Goal: Check status: Check status

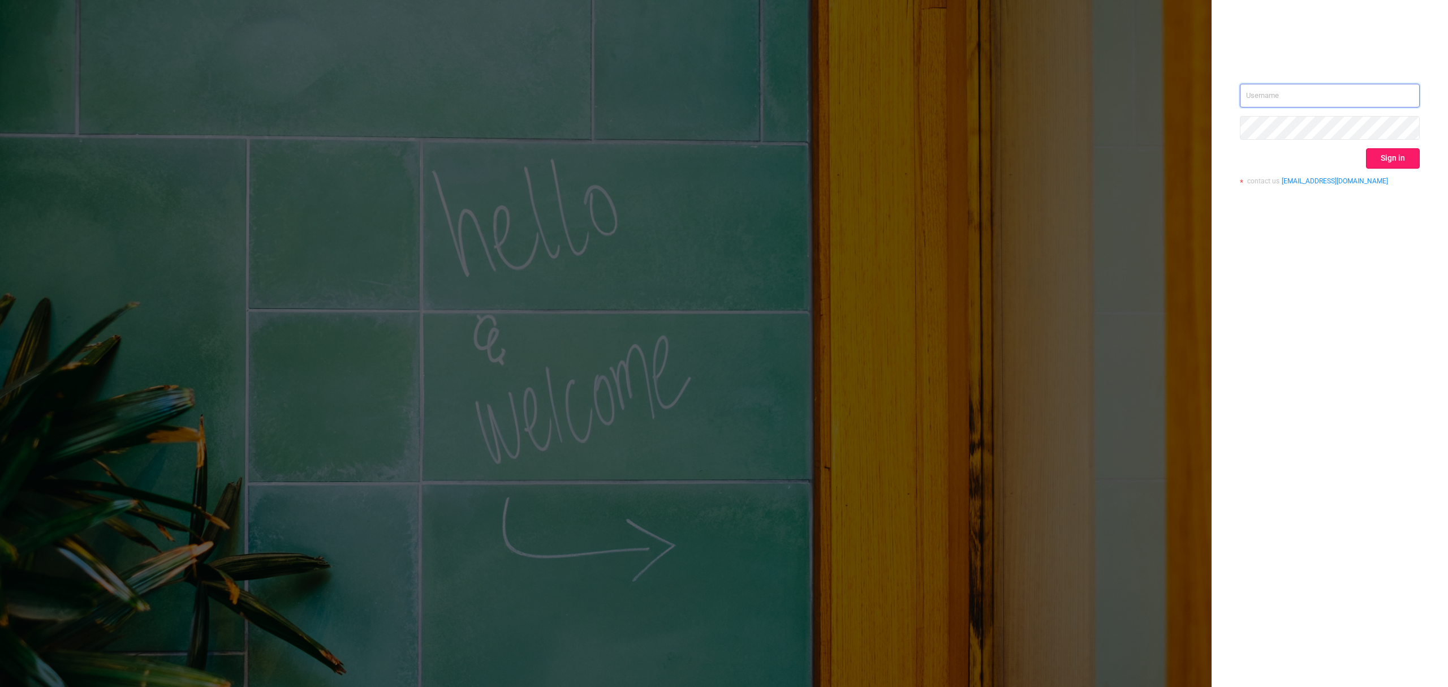
type input "[EMAIL_ADDRESS][DOMAIN_NAME]"
click at [1405, 161] on button "Sign in" at bounding box center [1393, 158] width 54 height 20
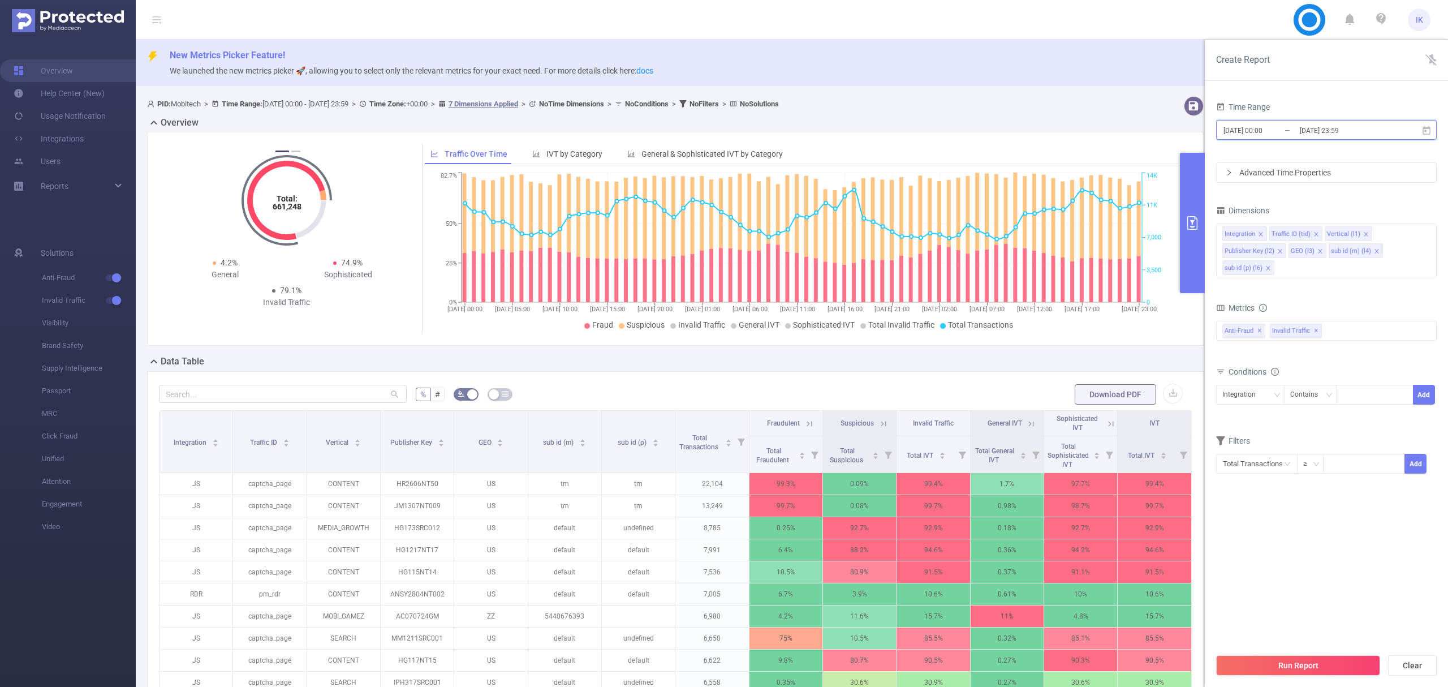
click at [1428, 132] on icon at bounding box center [1426, 131] width 10 height 10
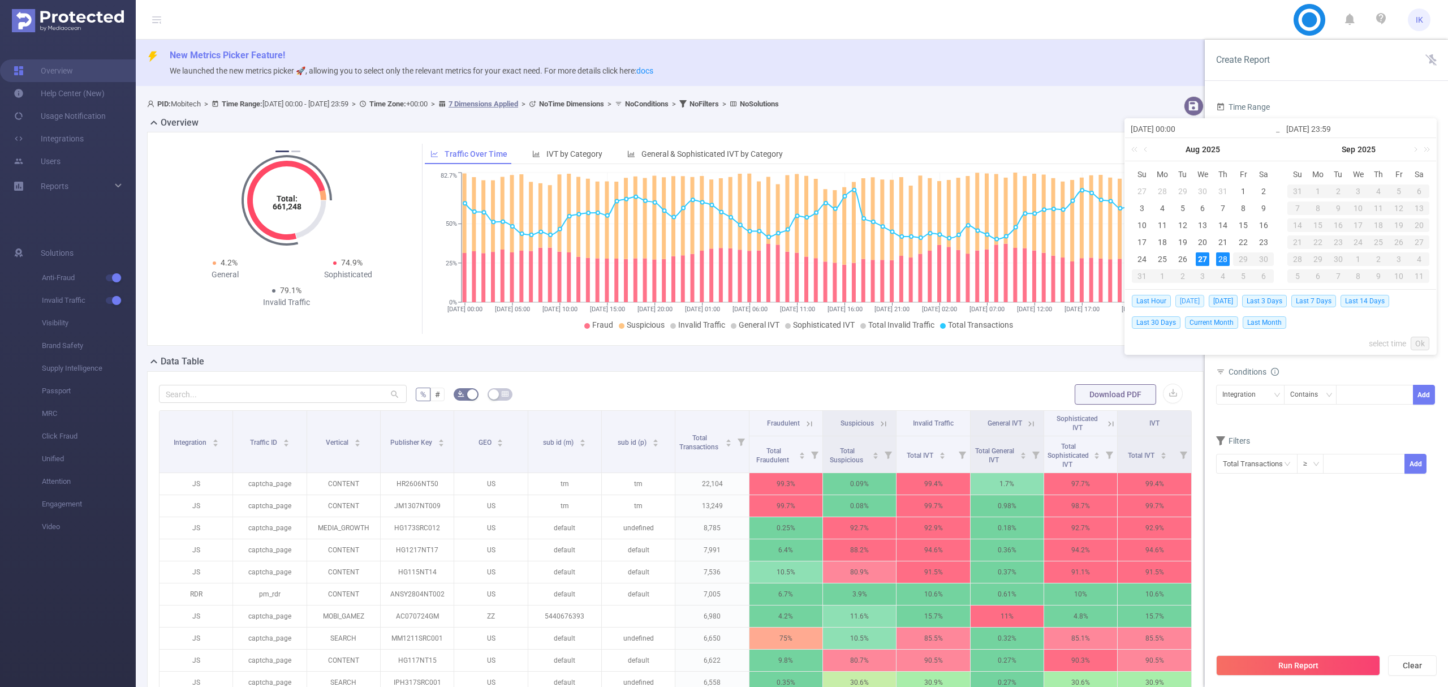
click at [1193, 304] on span "[DATE]" at bounding box center [1189, 301] width 29 height 12
type input "[DATE] 00:00"
type input "[DATE] 23:59"
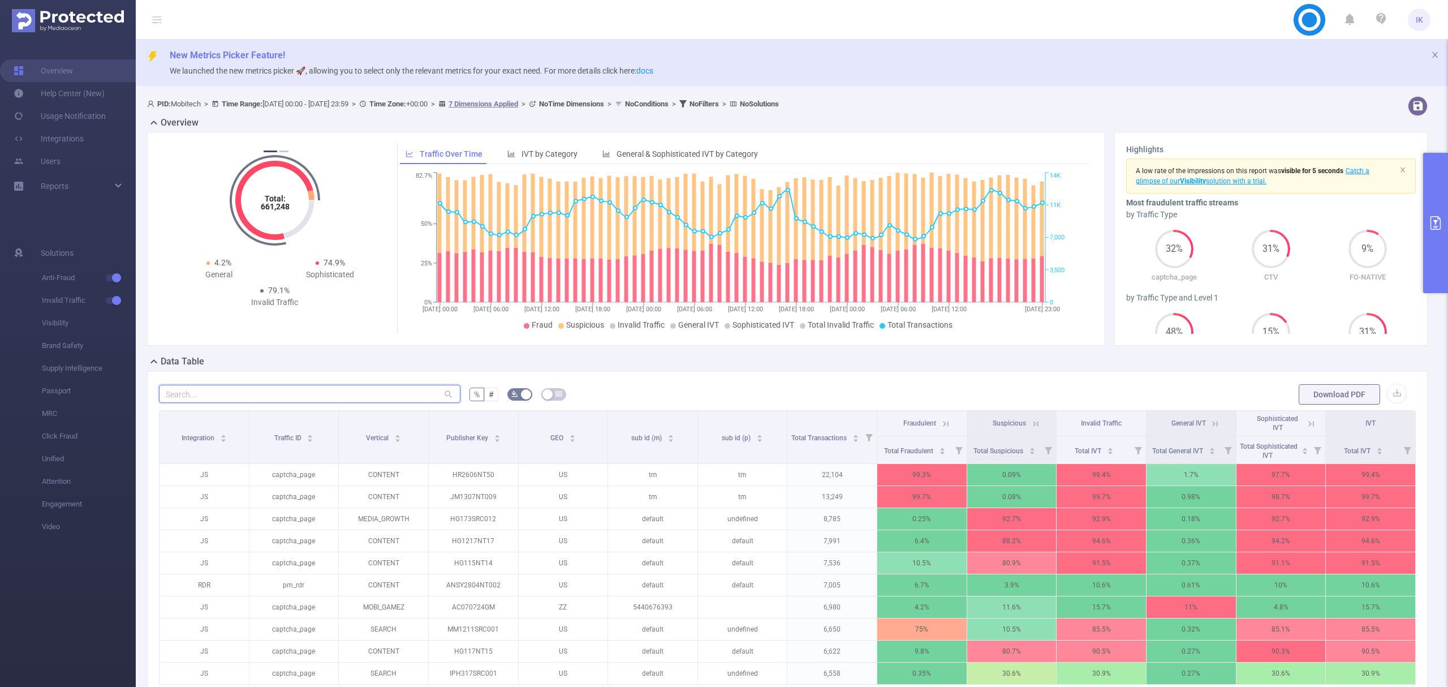
click at [347, 399] on input "text" at bounding box center [309, 394] width 301 height 18
paste input "iph2608nt01"
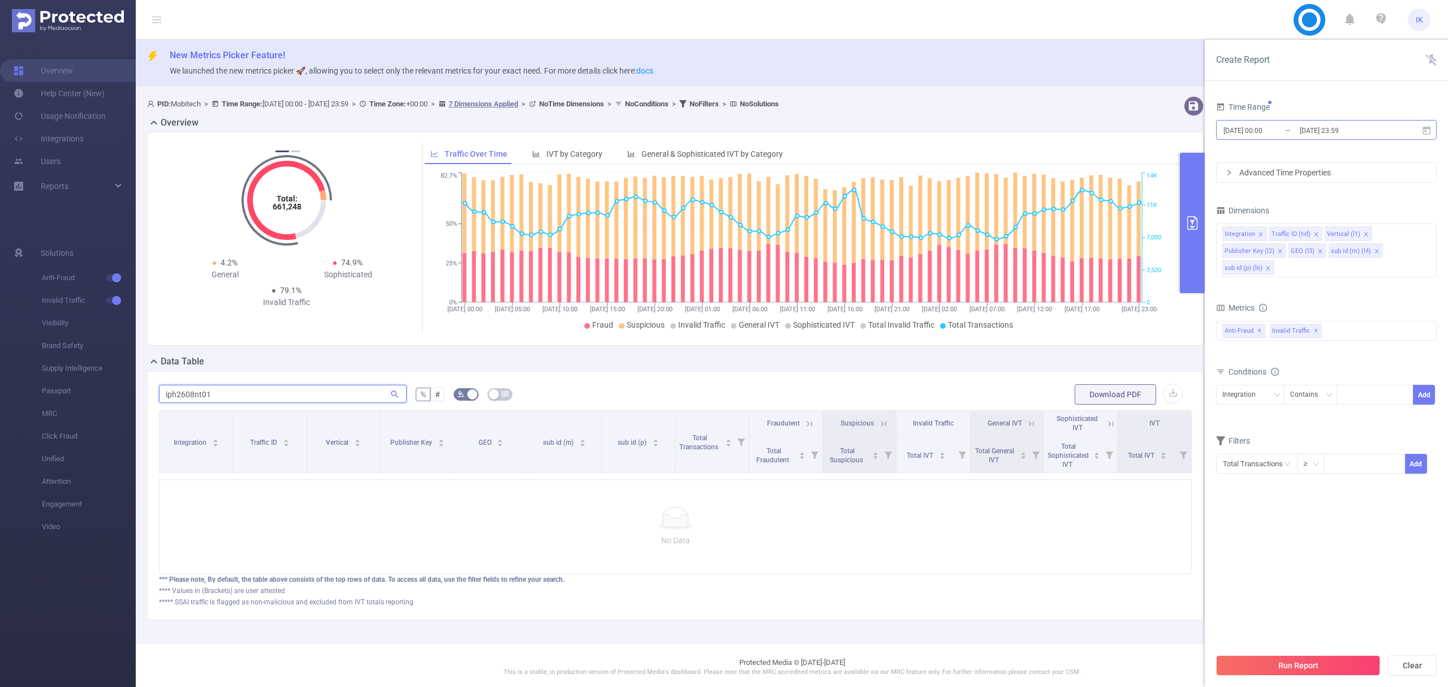
type input "iph2608nt01"
click at [1426, 128] on icon at bounding box center [1426, 130] width 8 height 8
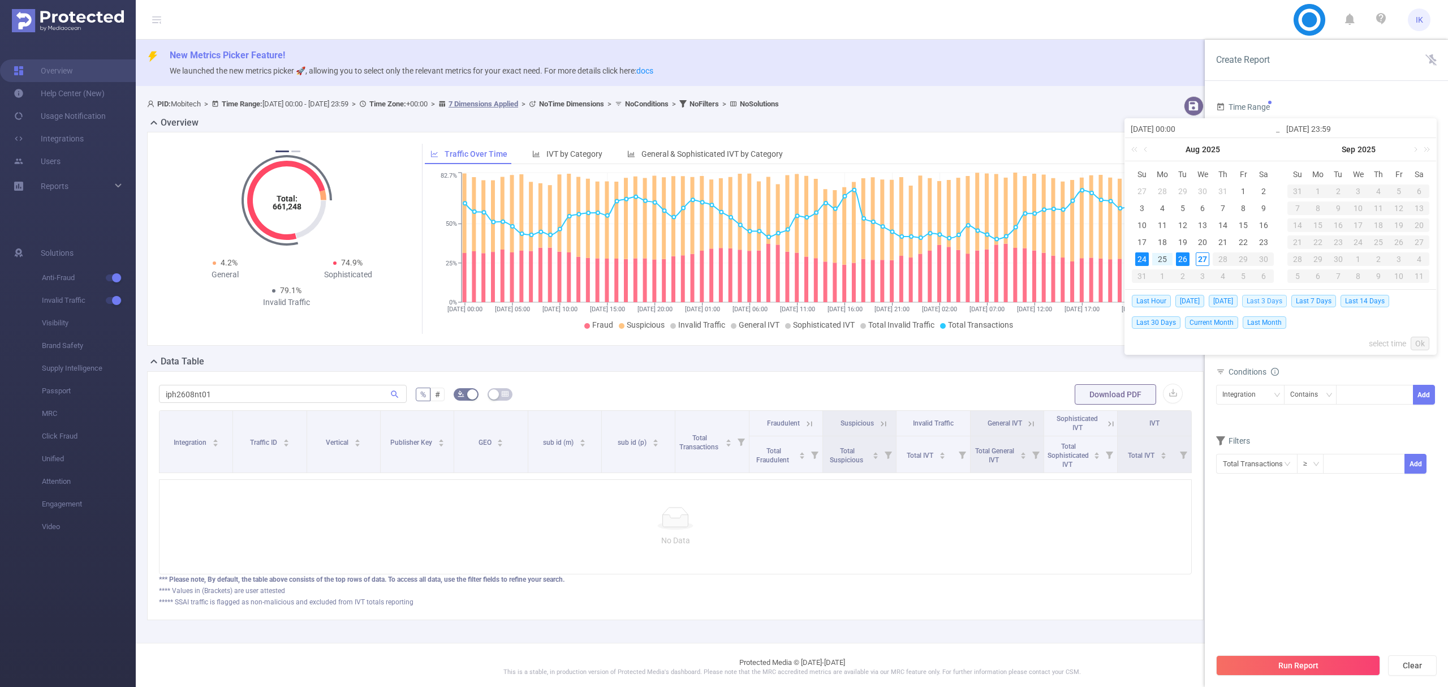
click at [1277, 300] on span "Last 3 Days" at bounding box center [1264, 301] width 45 height 12
type input "[DATE] 00:00"
type input "[DATE] 23:59"
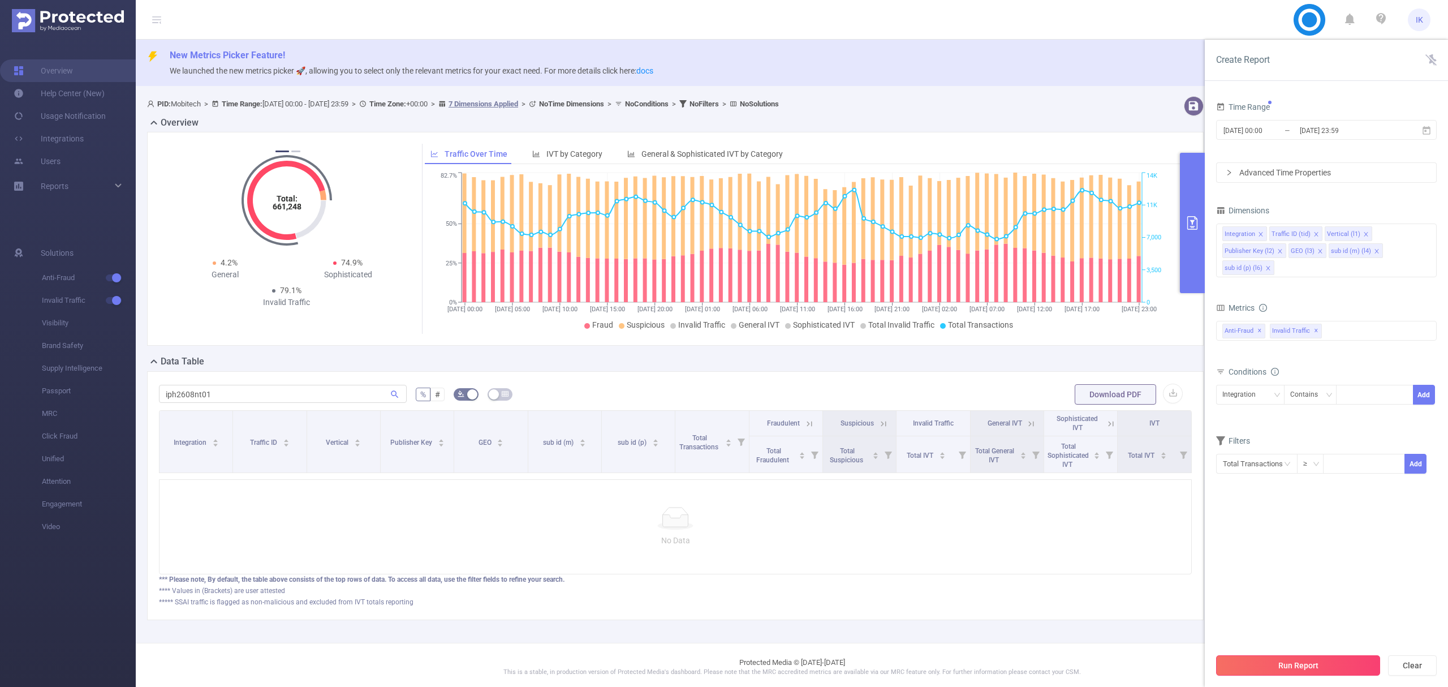
click at [1297, 670] on button "Run Report" at bounding box center [1298, 665] width 164 height 20
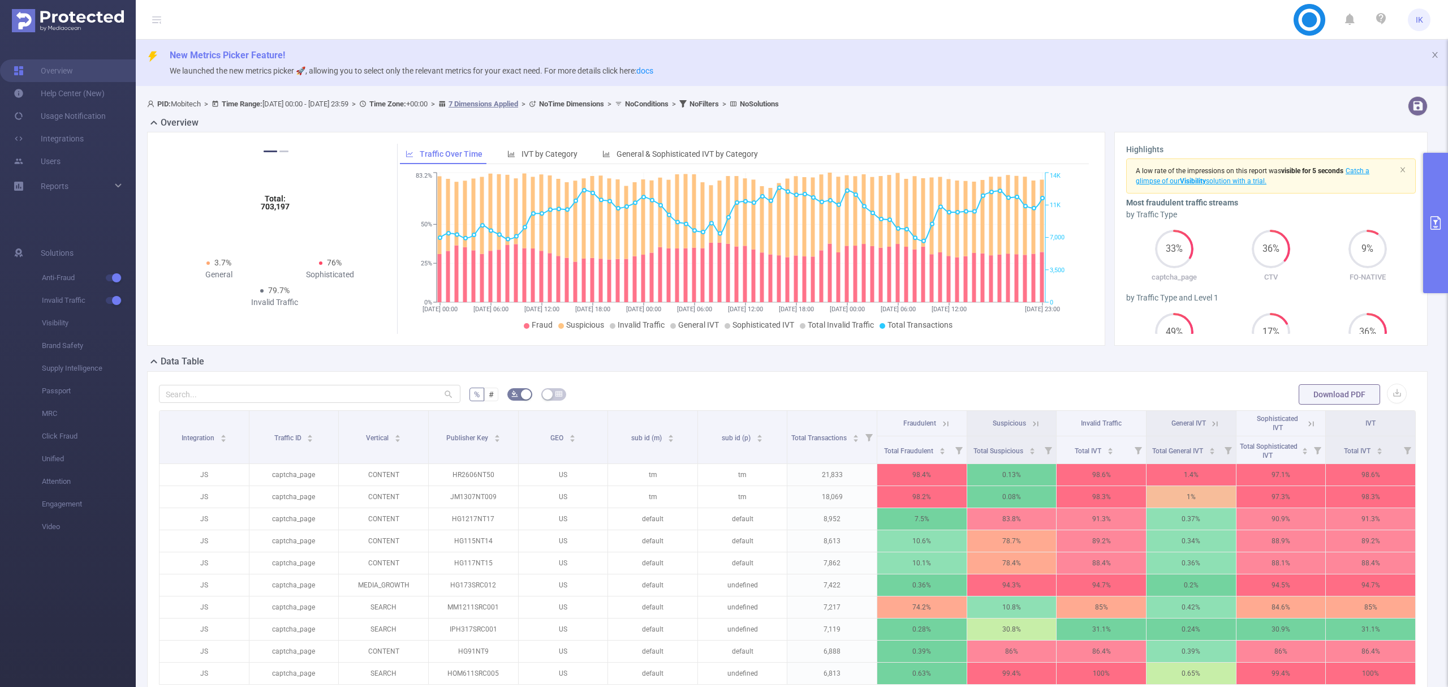
click at [379, 385] on div at bounding box center [309, 394] width 301 height 23
click at [364, 394] on input "text" at bounding box center [309, 394] width 301 height 18
paste input "iph2608nt01"
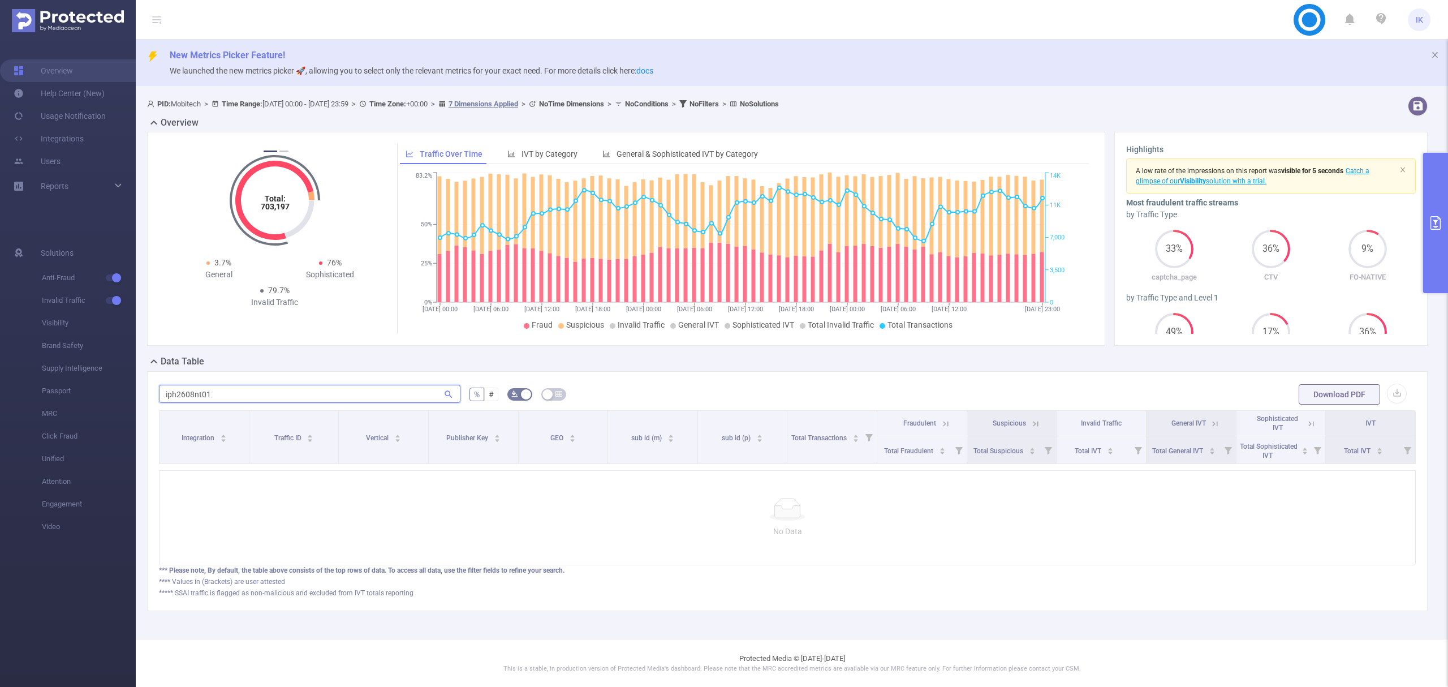
type input "iph2608nt01"
